Goal: Contribute content: Contribute content

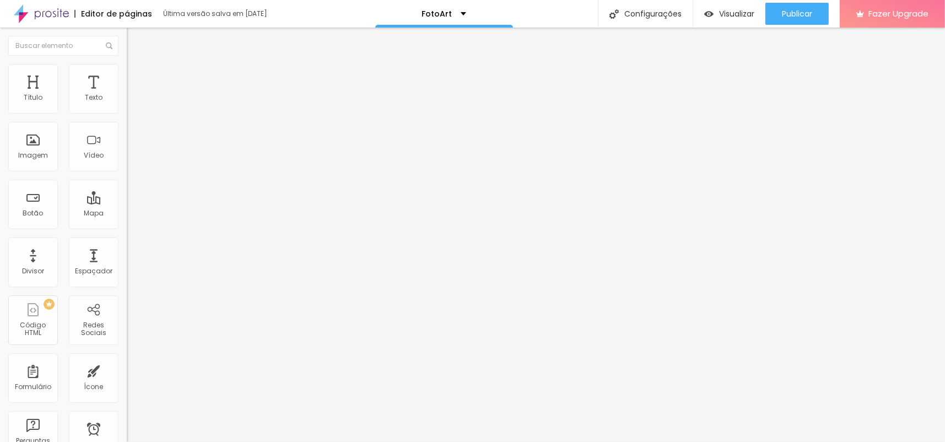
click at [127, 95] on span "Trocar imagem" at bounding box center [157, 89] width 60 height 9
click at [235, 441] on div at bounding box center [472, 448] width 945 height 0
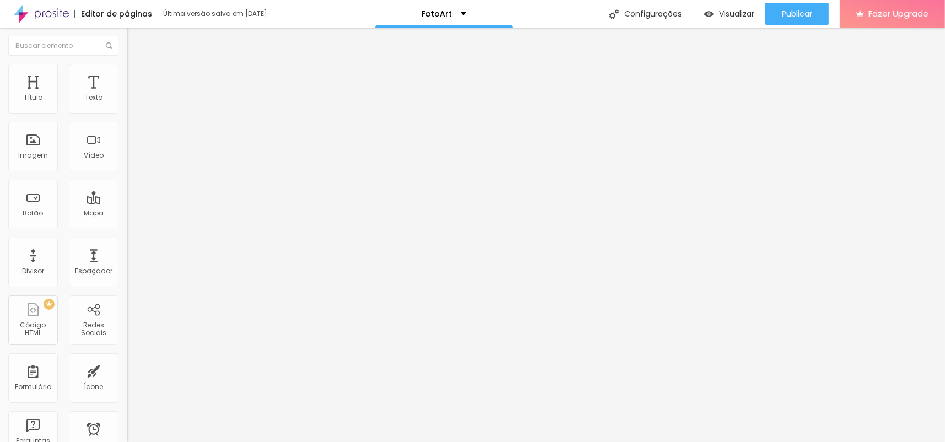
click at [127, 226] on input "https://" at bounding box center [193, 221] width 132 height 11
drag, startPoint x: 61, startPoint y: 226, endPoint x: 0, endPoint y: 226, distance: 60.6
click at [127, 226] on div "Texto Contato Alinhamento [GEOGRAPHIC_DATA] Link URL https:// Abrir em uma nova…" at bounding box center [190, 166] width 127 height 160
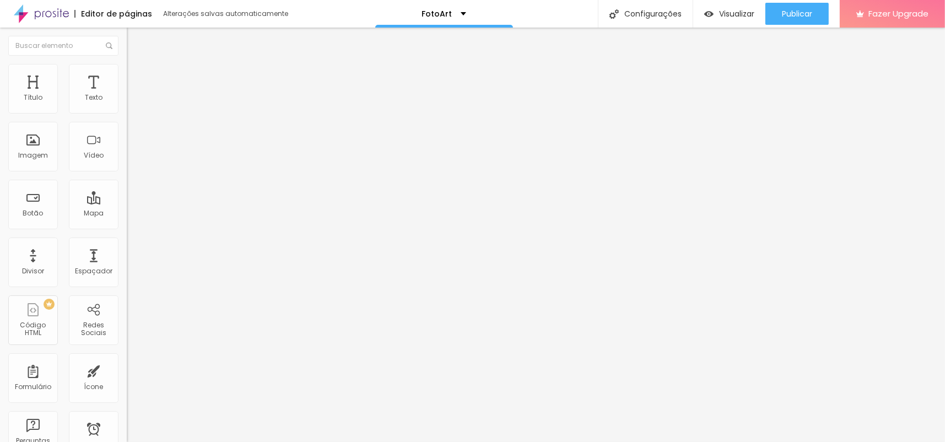
paste input "[DOMAIN_NAME][URL]"
click at [127, 227] on input "[URL][DOMAIN_NAME]" at bounding box center [193, 221] width 132 height 11
type input "[URL][DOMAIN_NAME]"
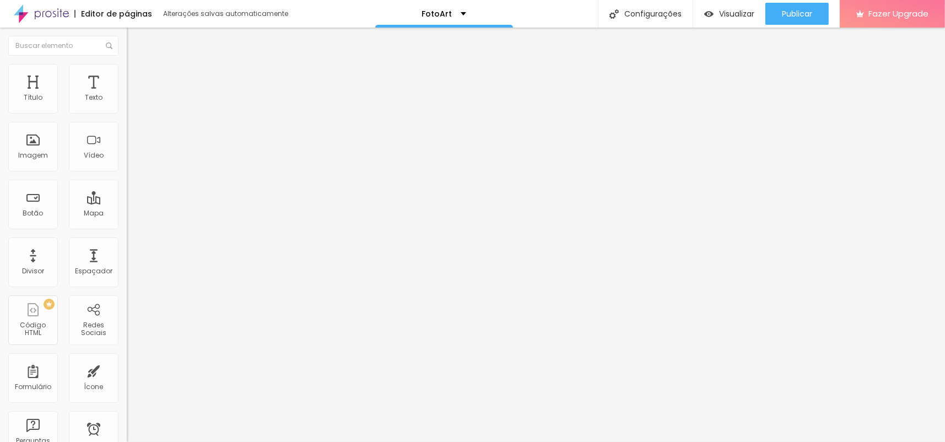
drag, startPoint x: 78, startPoint y: 126, endPoint x: 0, endPoint y: 122, distance: 77.8
click at [127, 122] on div "Texto últimos trabalhos Alinhamento [GEOGRAPHIC_DATA] Link URL https:// Abrir e…" at bounding box center [190, 166] width 127 height 160
type input "Site"
drag, startPoint x: 49, startPoint y: 126, endPoint x: 0, endPoint y: 126, distance: 49.0
click at [127, 126] on div "Texto Linkedin Alinhamento [GEOGRAPHIC_DATA] Link URL https:// Abrir em uma nov…" at bounding box center [190, 166] width 127 height 160
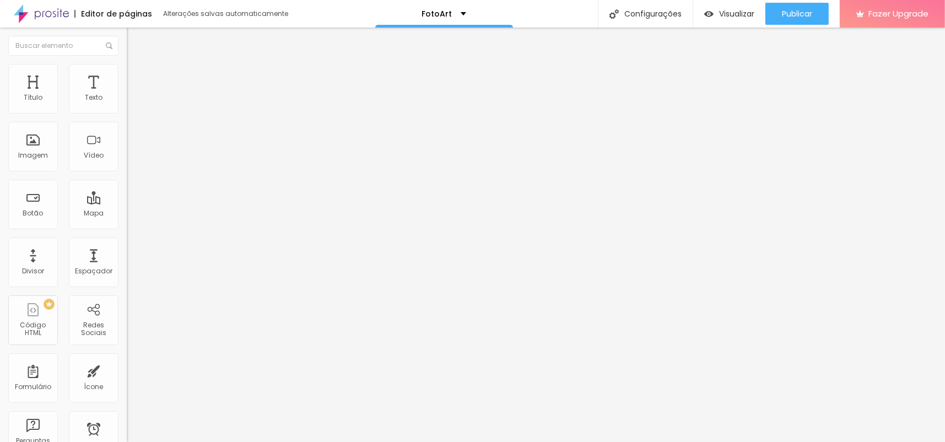
type input "O"
type input "Pacotes fotográficos"
click at [137, 76] on span "Estilo" at bounding box center [145, 71] width 17 height 9
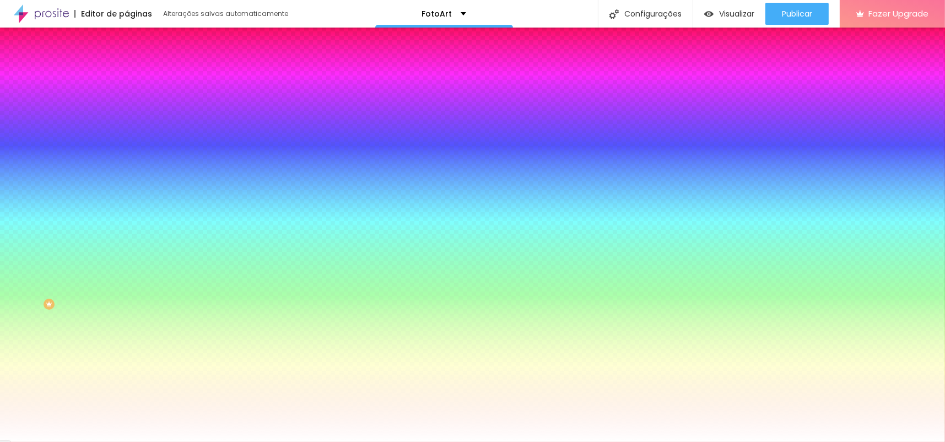
click at [137, 65] on span "Conteúdo" at bounding box center [154, 60] width 34 height 9
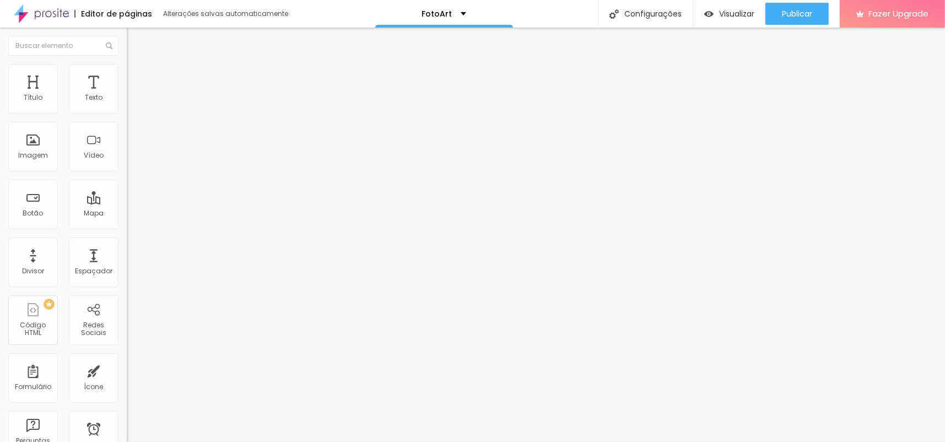
drag, startPoint x: 58, startPoint y: 225, endPoint x: 0, endPoint y: 225, distance: 57.9
click at [127, 225] on div "Texto Site Alinhamento [GEOGRAPHIC_DATA] Link URL https:// Abrir em uma nova aba" at bounding box center [190, 166] width 127 height 160
paste input "[DOMAIN_NAME][URL]"
type input "[URL][DOMAIN_NAME]"
drag, startPoint x: 69, startPoint y: 228, endPoint x: 0, endPoint y: 224, distance: 69.0
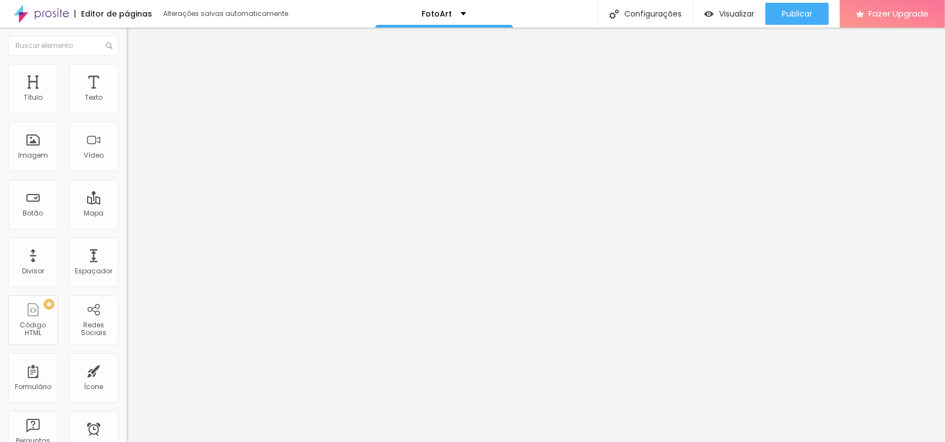
click at [127, 226] on div "Texto Pacotes fotográficos Alinhamento [GEOGRAPHIC_DATA] Link URL https:// Abri…" at bounding box center [190, 166] width 127 height 160
paste input "[DOMAIN_NAME]/"
type input "[URL][DOMAIN_NAME]"
click at [127, 100] on span "Encaixotado" at bounding box center [148, 95] width 43 height 9
click at [127, 117] on span "Completo" at bounding box center [144, 112] width 34 height 9
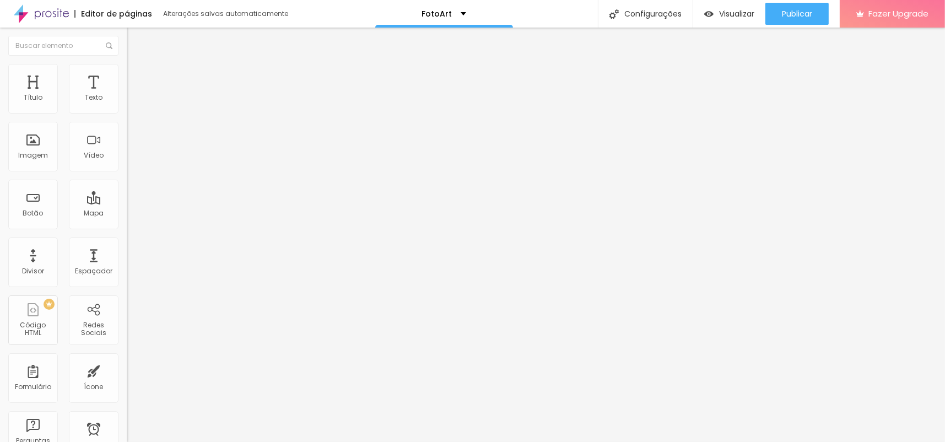
click at [136, 117] on span "Completo" at bounding box center [153, 112] width 34 height 9
click at [137, 74] on span "Estilo" at bounding box center [145, 71] width 17 height 9
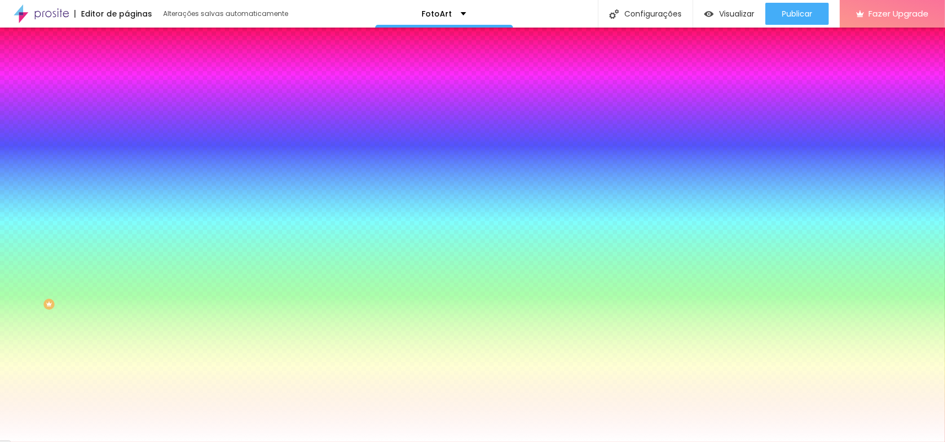
click at [127, 105] on div at bounding box center [190, 105] width 127 height 0
click at [98, 198] on div at bounding box center [472, 221] width 945 height 442
click at [96, 201] on div at bounding box center [472, 221] width 945 height 442
click at [96, 198] on div at bounding box center [472, 221] width 945 height 442
click at [97, 204] on div at bounding box center [472, 221] width 945 height 442
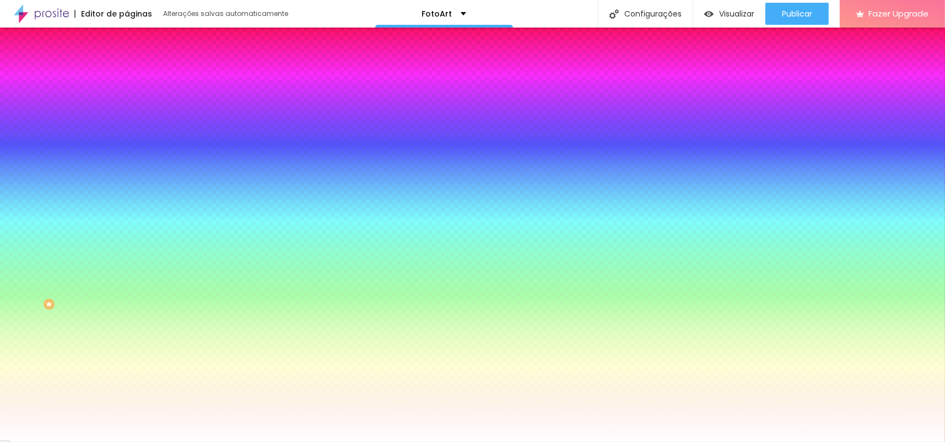
click at [96, 201] on div at bounding box center [472, 221] width 945 height 442
click at [84, 127] on div at bounding box center [472, 221] width 945 height 442
type input "#F87E11"
click at [85, 145] on div at bounding box center [472, 221] width 945 height 442
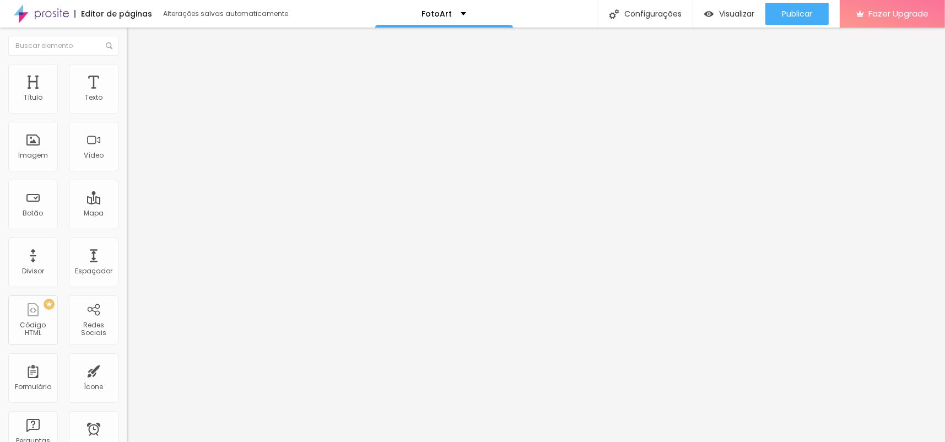
click at [127, 73] on li "Estilo" at bounding box center [190, 69] width 127 height 11
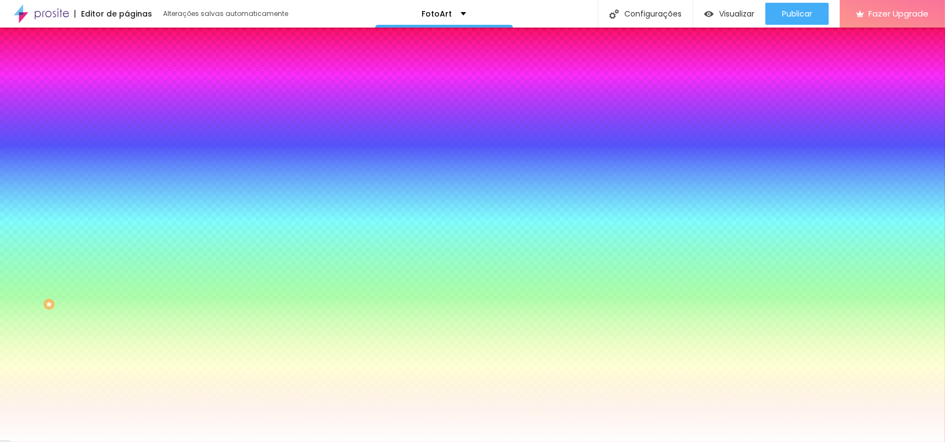
click at [127, 105] on div at bounding box center [190, 105] width 127 height 0
click at [98, 198] on div at bounding box center [472, 221] width 945 height 442
click at [98, 200] on div at bounding box center [472, 221] width 945 height 442
click at [85, 137] on div at bounding box center [472, 221] width 945 height 442
click at [95, 200] on div at bounding box center [472, 221] width 945 height 442
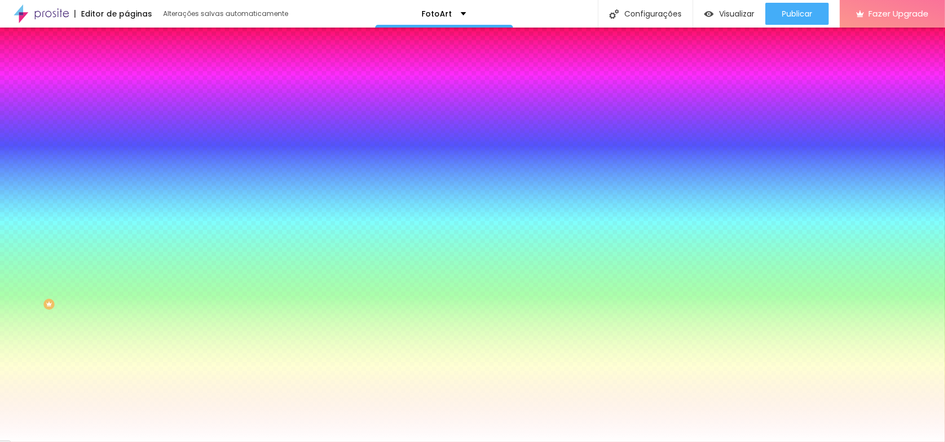
click at [83, 142] on div at bounding box center [472, 221] width 945 height 442
click at [87, 149] on div at bounding box center [472, 221] width 945 height 442
click at [85, 145] on div at bounding box center [472, 221] width 945 height 442
click at [85, 149] on div at bounding box center [472, 221] width 945 height 442
click at [85, 152] on div at bounding box center [472, 221] width 945 height 442
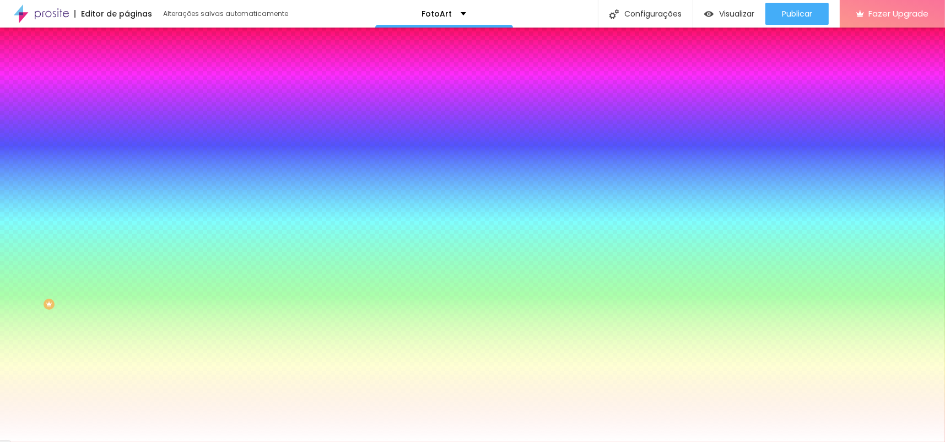
click at [84, 155] on div at bounding box center [472, 221] width 945 height 442
click at [83, 149] on div at bounding box center [472, 221] width 945 height 442
type input "#B26310"
click at [95, 201] on div at bounding box center [472, 221] width 945 height 442
drag, startPoint x: 113, startPoint y: 110, endPoint x: 77, endPoint y: 110, distance: 36.4
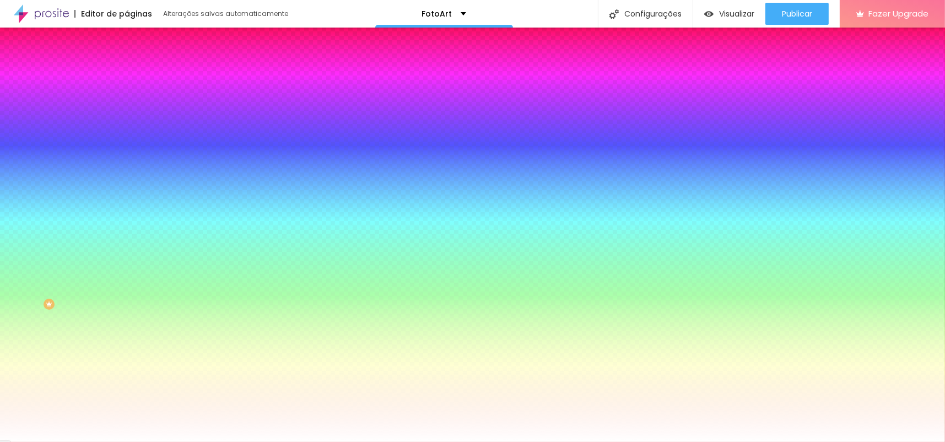
click at [127, 110] on div "#B26310" at bounding box center [190, 110] width 127 height 11
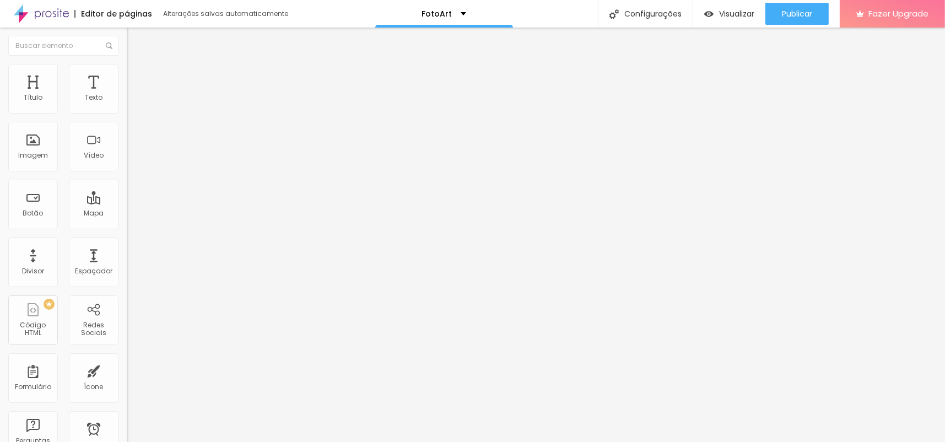
click at [137, 74] on span "Estilo" at bounding box center [145, 71] width 17 height 9
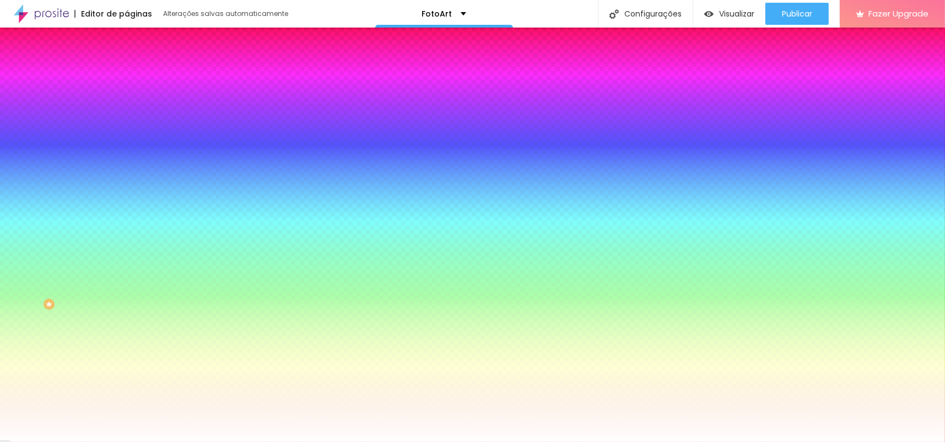
drag, startPoint x: 91, startPoint y: 110, endPoint x: 63, endPoint y: 108, distance: 28.2
click at [127, 109] on div "Voltar ao padrão #FFFFFF" at bounding box center [190, 105] width 127 height 24
paste input "B26310"
type input "#B26310"
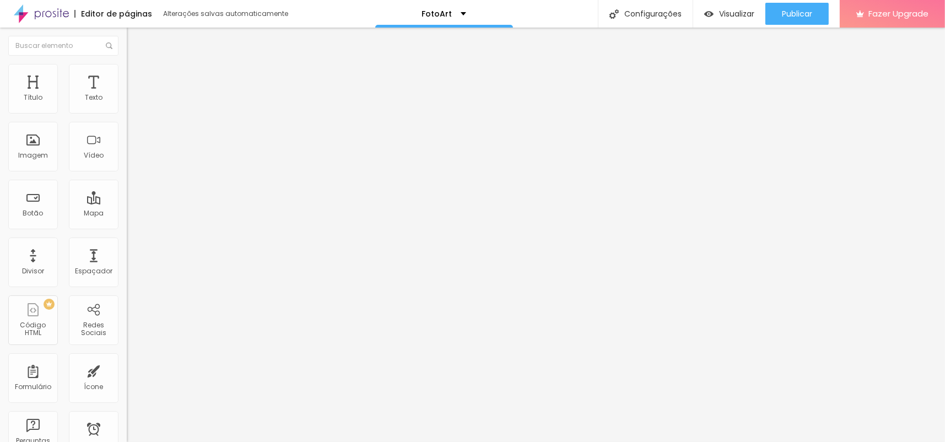
click at [137, 78] on span "Avançado" at bounding box center [155, 82] width 36 height 9
click at [137, 76] on span "Estilo" at bounding box center [145, 71] width 17 height 9
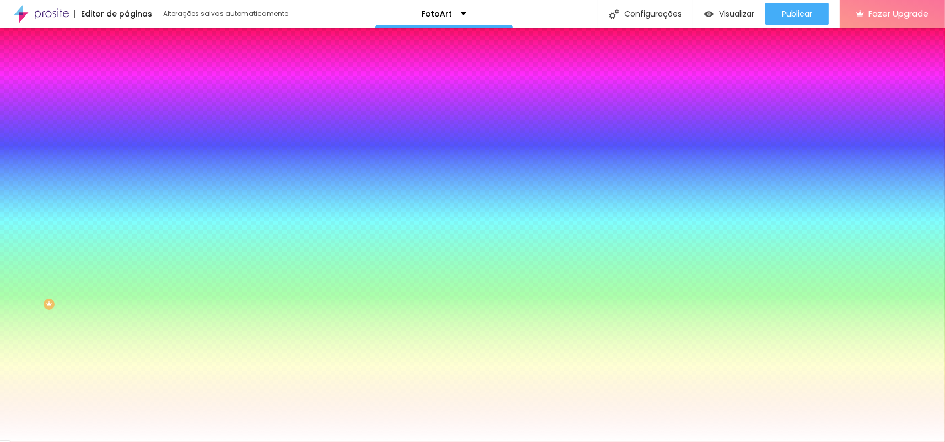
drag, startPoint x: 115, startPoint y: 109, endPoint x: 60, endPoint y: 107, distance: 55.1
click at [127, 108] on div "Voltar ao padrão #BE5F0A" at bounding box center [190, 105] width 127 height 24
paste input "26310"
type input "#B26310"
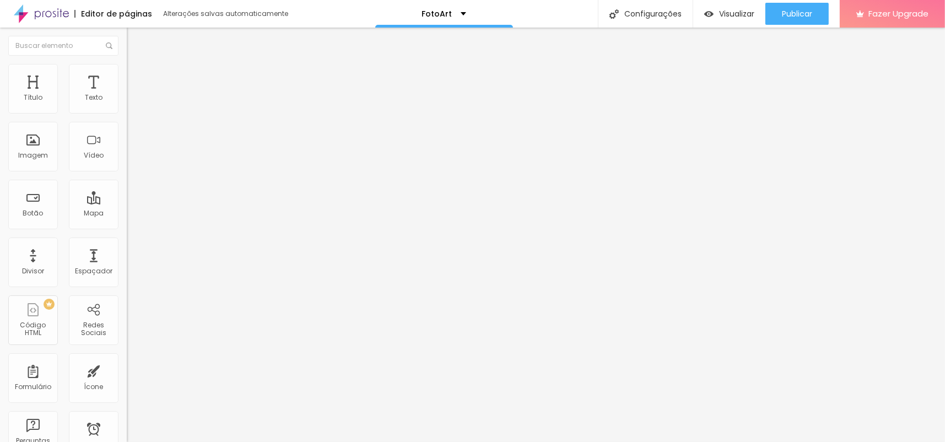
click at [137, 76] on span "Estilo" at bounding box center [145, 71] width 17 height 9
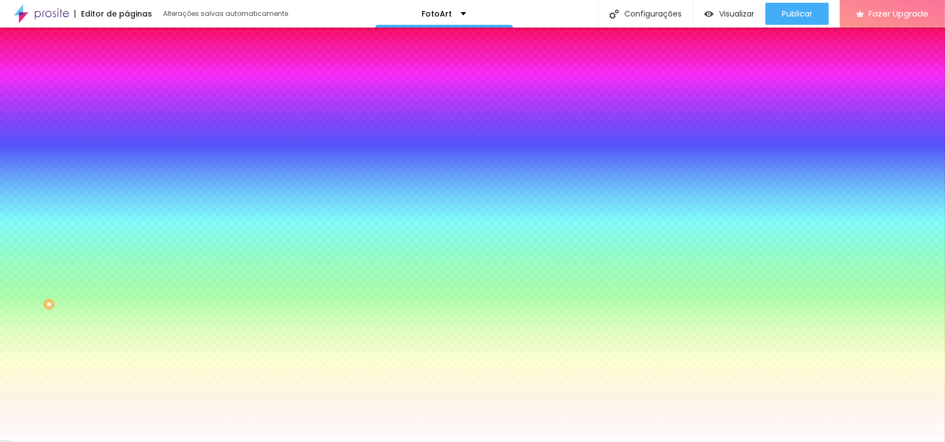
drag, startPoint x: 114, startPoint y: 109, endPoint x: 72, endPoint y: 109, distance: 42.4
click at [127, 109] on div "#B25610" at bounding box center [190, 110] width 127 height 11
paste input "63"
type input "#B26310"
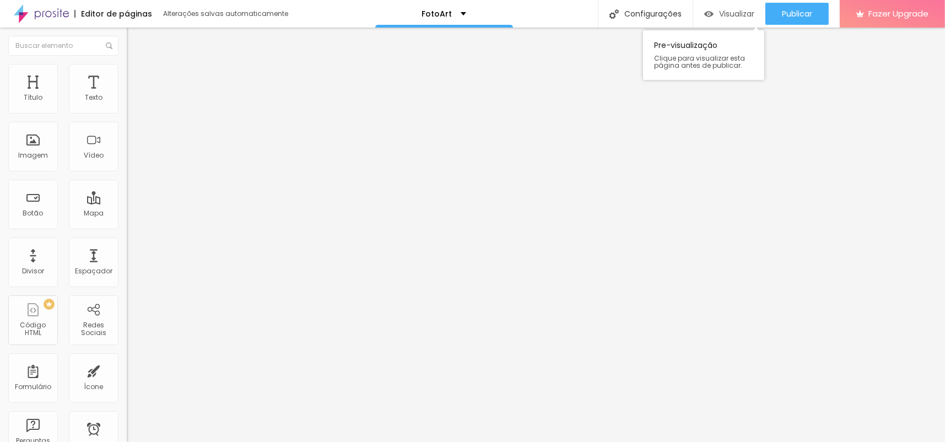
click at [730, 10] on span "Visualizar" at bounding box center [736, 13] width 35 height 9
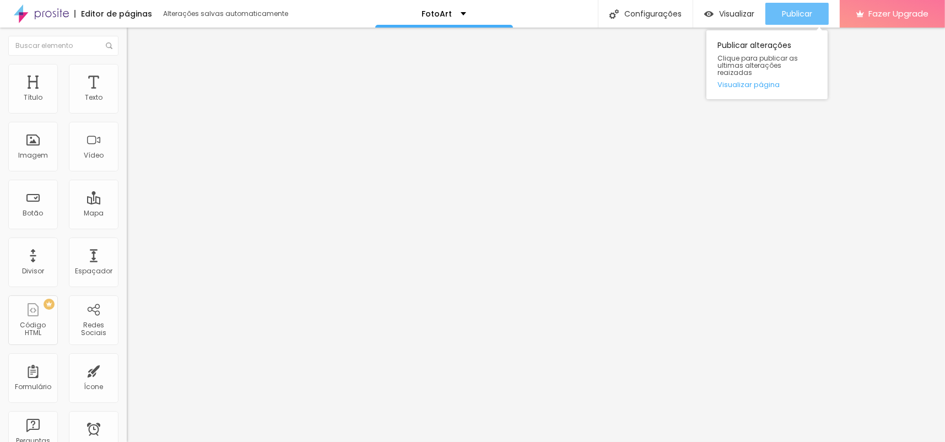
click at [798, 10] on span "Publicar" at bounding box center [797, 13] width 30 height 9
click at [747, 81] on link "Visualizar página" at bounding box center [766, 84] width 99 height 7
click at [792, 12] on span "Publicar" at bounding box center [797, 13] width 30 height 9
click at [755, 81] on link "Visualizar página" at bounding box center [766, 84] width 99 height 7
